Goal: Task Accomplishment & Management: Manage account settings

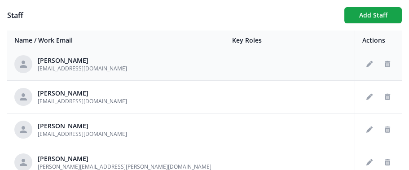
scroll to position [186, 0]
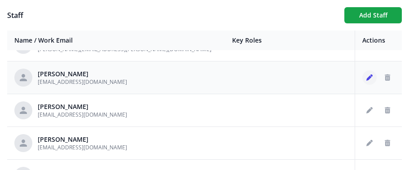
click at [286, 77] on icon "Edit staff" at bounding box center [369, 78] width 6 height 6
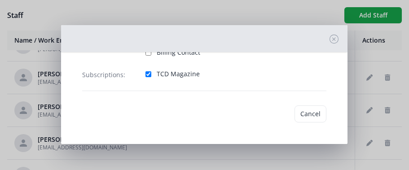
type input "[PERSON_NAME]"
type input "[EMAIL_ADDRESS][DOMAIN_NAME]"
checkbox input "true"
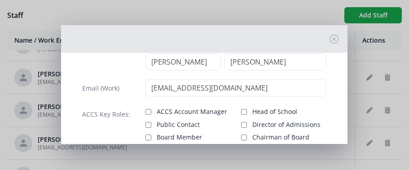
scroll to position [0, 0]
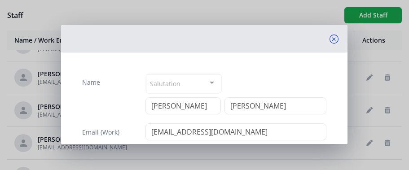
click at [286, 38] on icon at bounding box center [334, 39] width 9 height 9
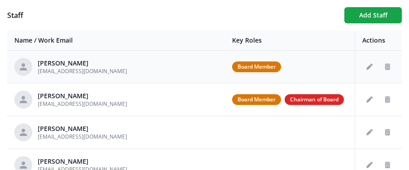
click at [232, 66] on span "Board Member" at bounding box center [256, 67] width 49 height 11
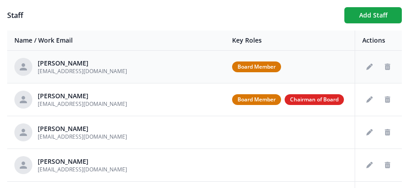
click at [232, 70] on span "Board Member" at bounding box center [256, 67] width 49 height 11
click at [286, 68] on icon "Edit staff" at bounding box center [369, 67] width 6 height 6
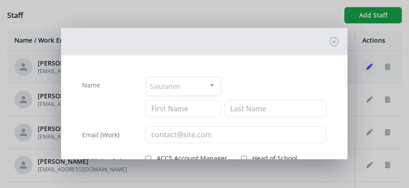
type input "Shannan"
type input "Bell"
type input "[EMAIL_ADDRESS][DOMAIN_NAME]"
checkbox input "true"
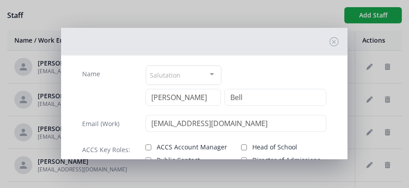
scroll to position [46, 0]
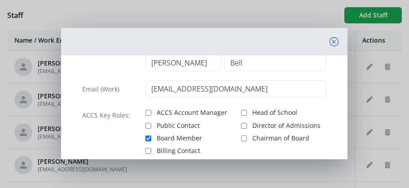
click at [286, 40] on icon at bounding box center [334, 41] width 9 height 9
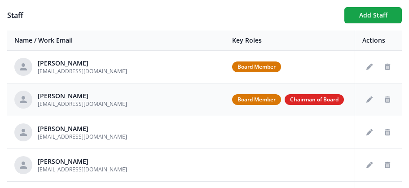
scroll to position [173, 0]
